Goal: Navigation & Orientation: Find specific page/section

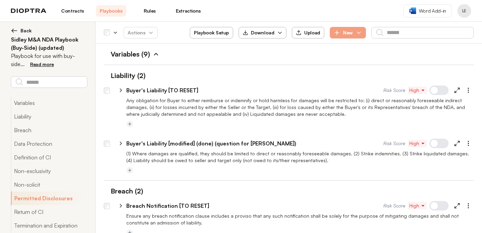
scroll to position [1007, 0]
